Goal: Go to known website

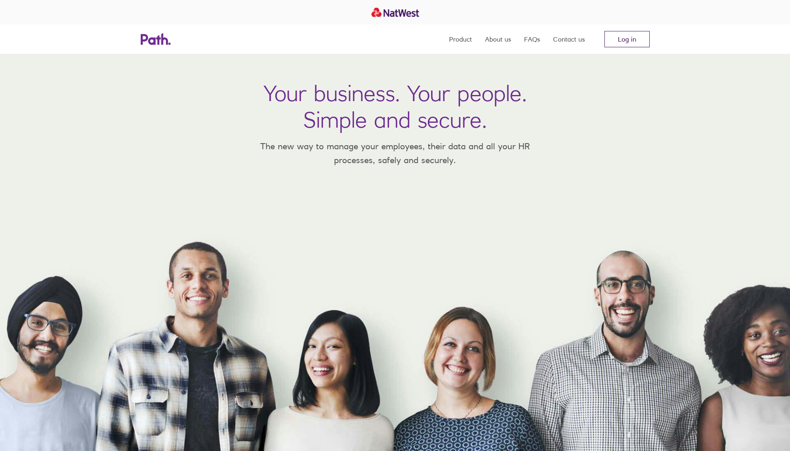
click at [622, 38] on link "Log in" at bounding box center [626, 39] width 45 height 16
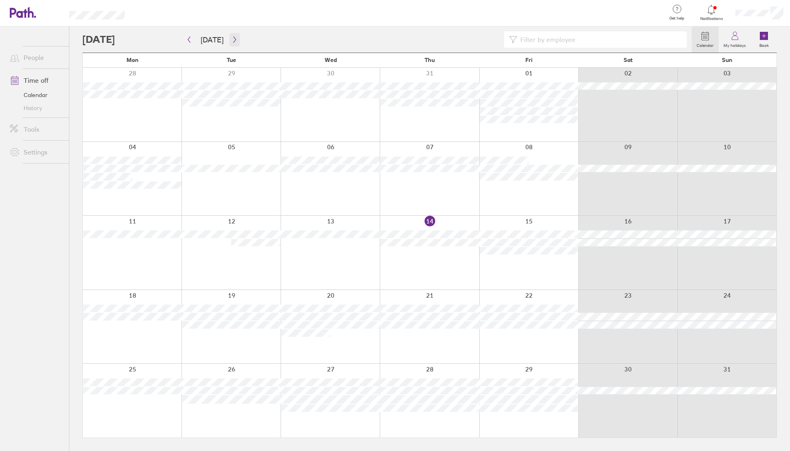
click at [232, 37] on icon "button" at bounding box center [235, 39] width 6 height 7
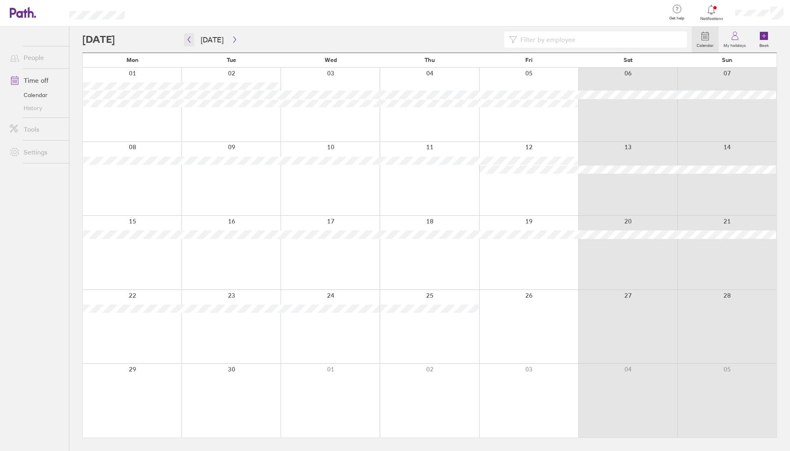
click at [189, 41] on icon "button" at bounding box center [189, 40] width 2 height 6
